Goal: Task Accomplishment & Management: Use online tool/utility

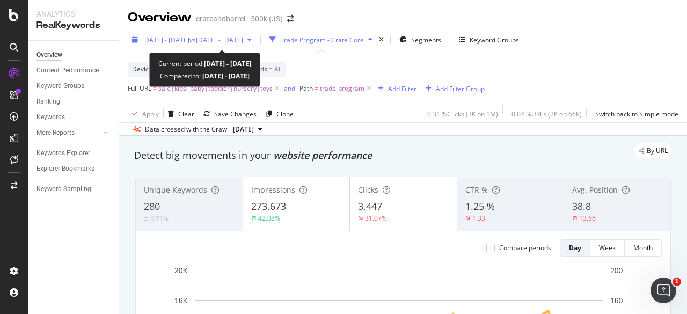
click at [189, 37] on span "[DATE] - [DATE]" at bounding box center [165, 39] width 47 height 9
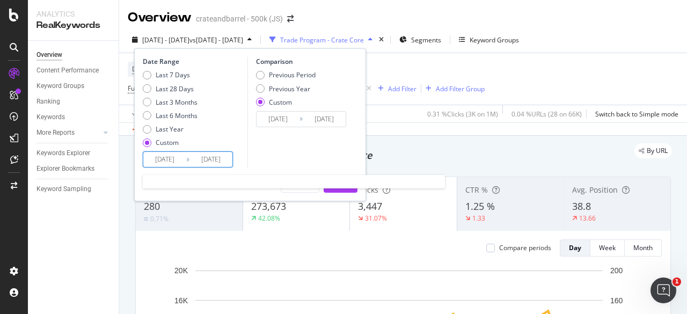
click at [170, 158] on input "[DATE]" at bounding box center [164, 159] width 43 height 15
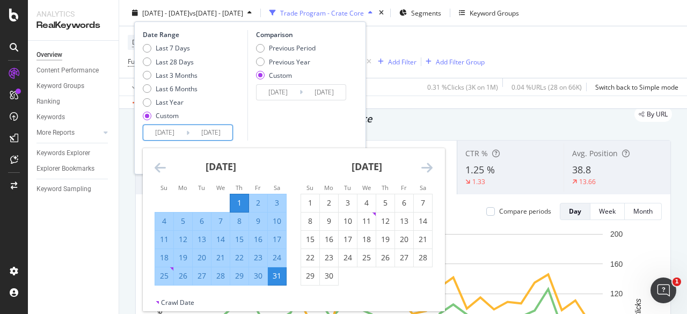
scroll to position [54, 0]
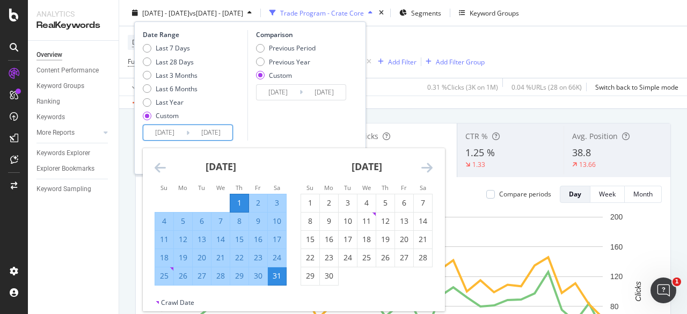
click at [429, 163] on icon "Move forward to switch to the next month." at bounding box center [426, 167] width 11 height 13
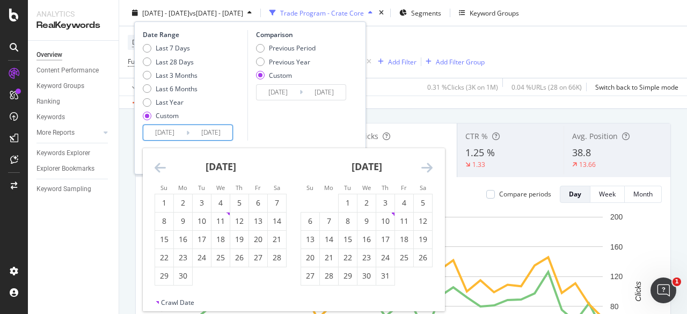
click at [429, 164] on icon "Move forward to switch to the next month." at bounding box center [426, 167] width 11 height 13
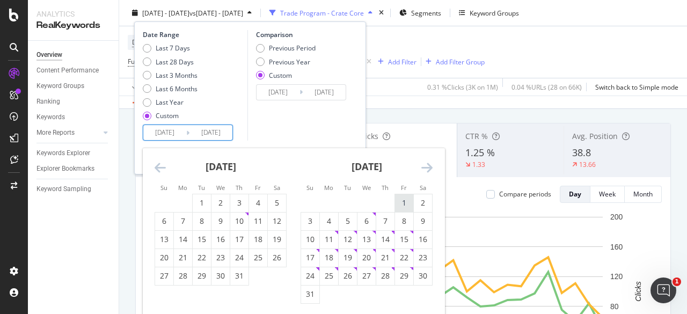
click at [400, 199] on div "1" at bounding box center [404, 203] width 18 height 11
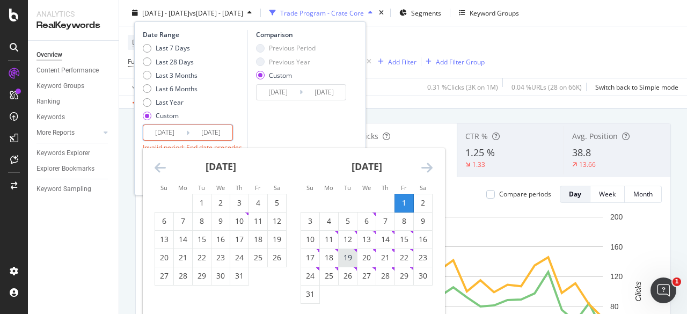
type input "[DATE]"
click at [312, 292] on div "31" at bounding box center [310, 294] width 18 height 11
type input "[DATE]"
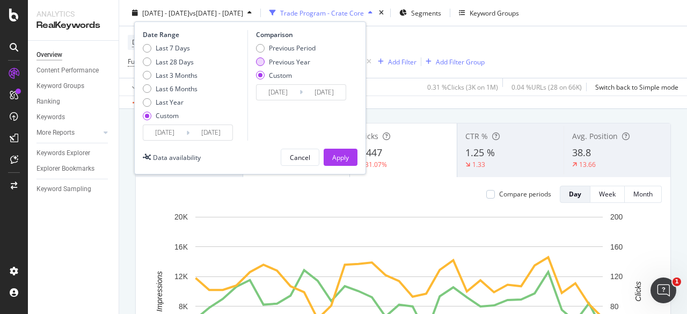
click at [266, 62] on div "Previous Year" at bounding box center [286, 61] width 60 height 9
type input "[DATE]"
click at [276, 98] on input "[DATE]" at bounding box center [278, 92] width 43 height 15
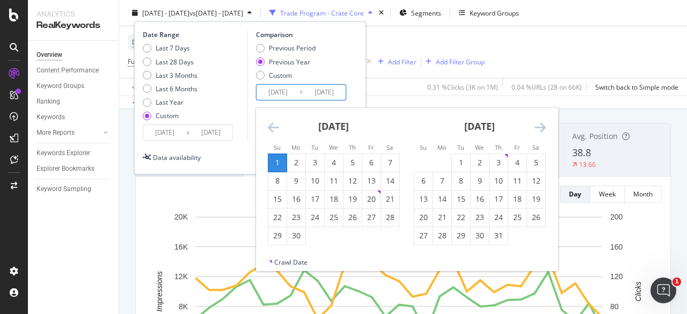
drag, startPoint x: 540, startPoint y: 129, endPoint x: 269, endPoint y: 131, distance: 270.5
click at [269, 108] on div "Calendar" at bounding box center [407, 108] width 302 height 0
click at [269, 130] on icon "Move backward to switch to the previous month." at bounding box center [273, 127] width 11 height 13
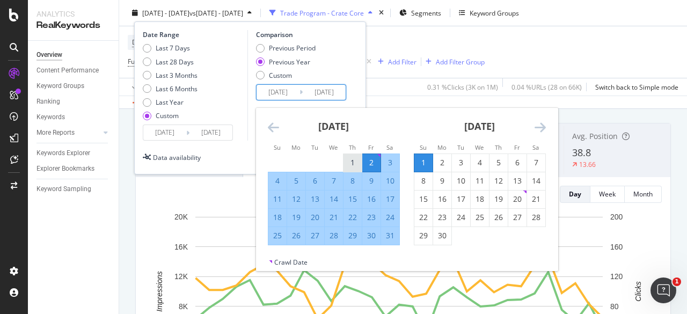
click at [346, 162] on div "1" at bounding box center [352, 162] width 18 height 11
type input "[DATE]"
click at [385, 233] on div "31" at bounding box center [390, 235] width 18 height 11
type input "[DATE]"
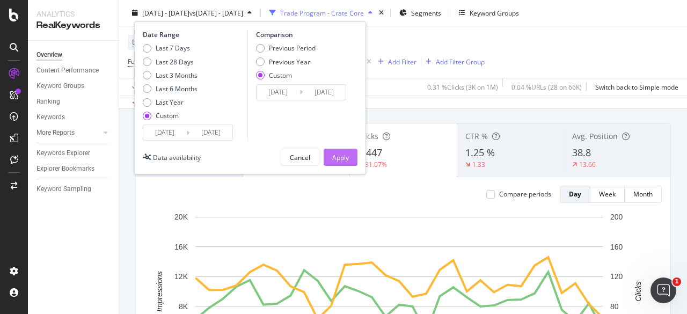
click at [338, 155] on div "Apply" at bounding box center [340, 156] width 17 height 9
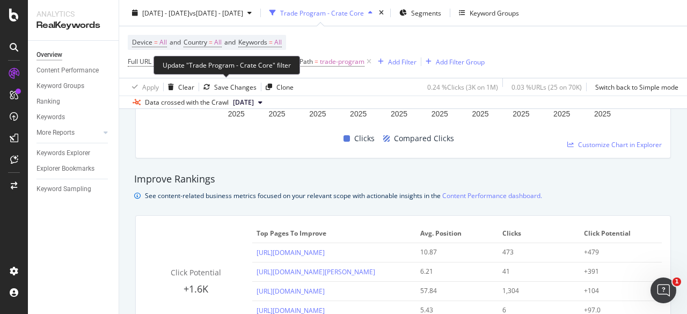
scroll to position [535, 0]
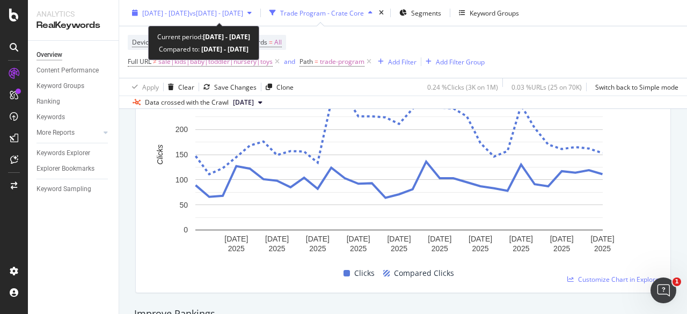
click at [243, 12] on span "vs [DATE] - [DATE]" at bounding box center [216, 12] width 54 height 9
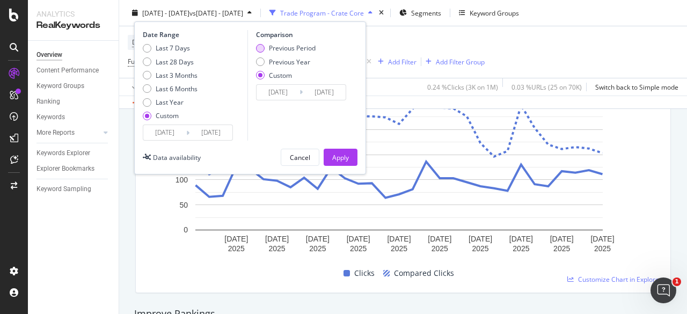
click at [275, 45] on div "Previous Period" at bounding box center [292, 47] width 47 height 9
type input "[DATE]"
click at [338, 156] on div "Apply" at bounding box center [340, 156] width 17 height 9
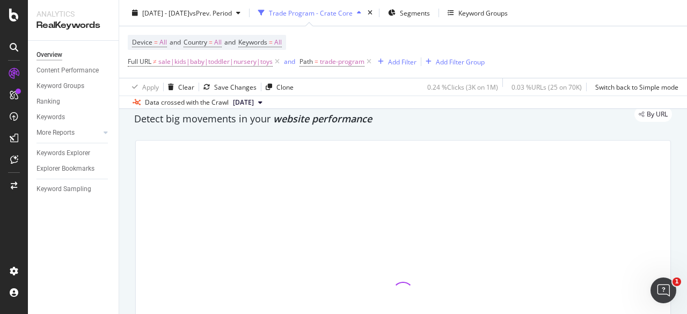
scroll to position [54, 0]
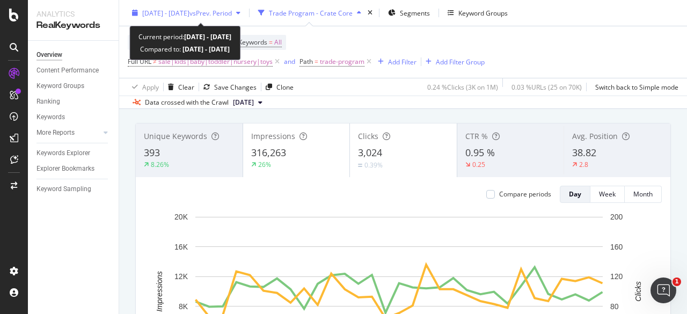
click at [189, 14] on span "[DATE] - [DATE]" at bounding box center [165, 12] width 47 height 9
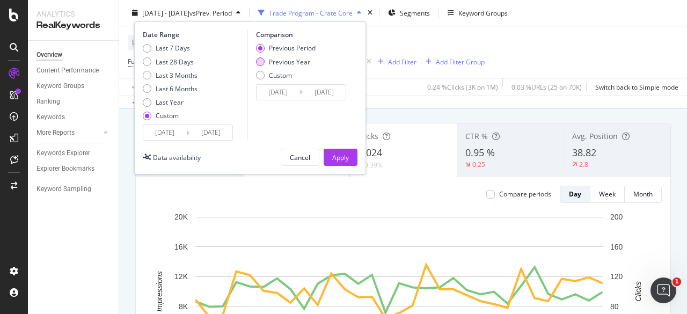
click at [274, 61] on div "Previous Year" at bounding box center [289, 61] width 41 height 9
type input "[DATE]"
click at [289, 90] on input "[DATE]" at bounding box center [278, 92] width 43 height 15
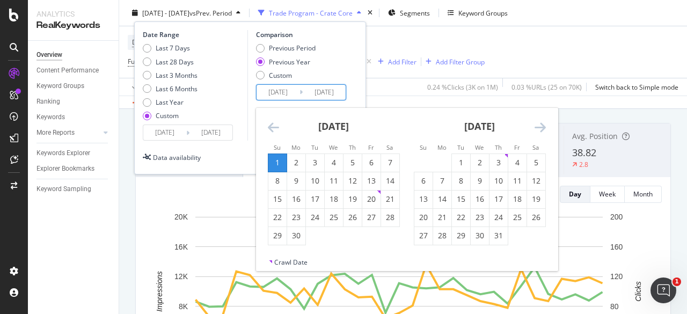
click at [274, 126] on icon "Move backward to switch to the previous month." at bounding box center [273, 127] width 11 height 13
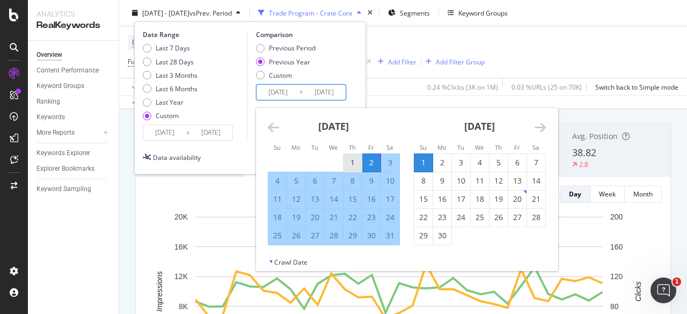
click at [356, 161] on div "1" at bounding box center [352, 162] width 18 height 11
type input "[DATE]"
click at [385, 232] on div "31" at bounding box center [390, 235] width 18 height 11
type input "[DATE]"
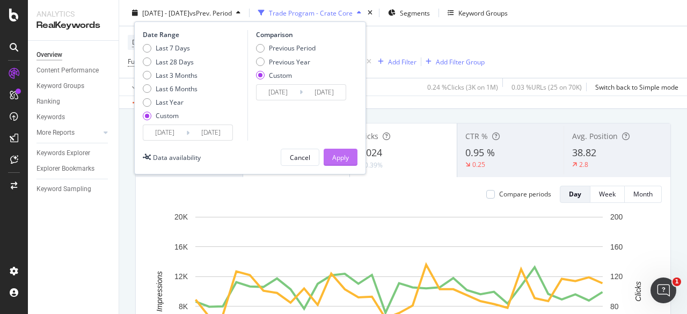
click at [333, 157] on div "Apply" at bounding box center [340, 156] width 17 height 9
